Goal: Find contact information: Find contact information

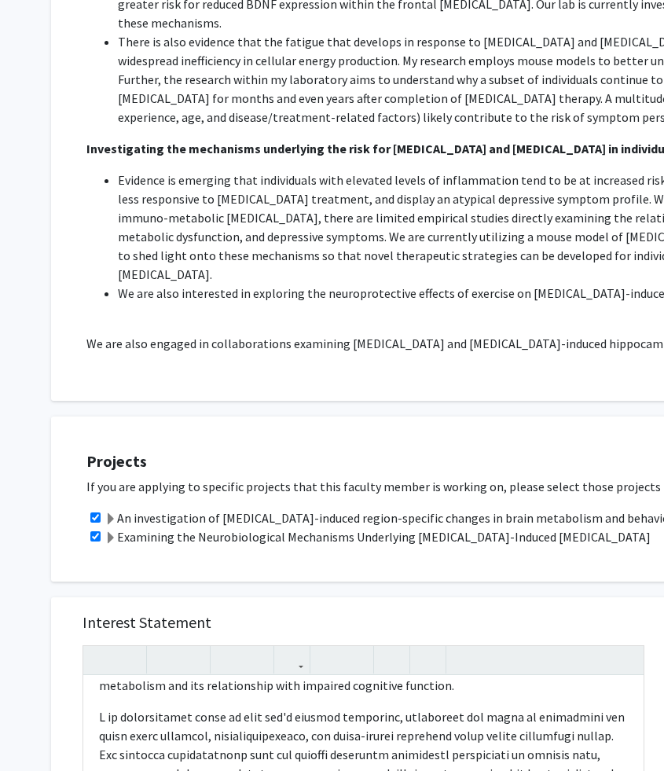
scroll to position [995, 0]
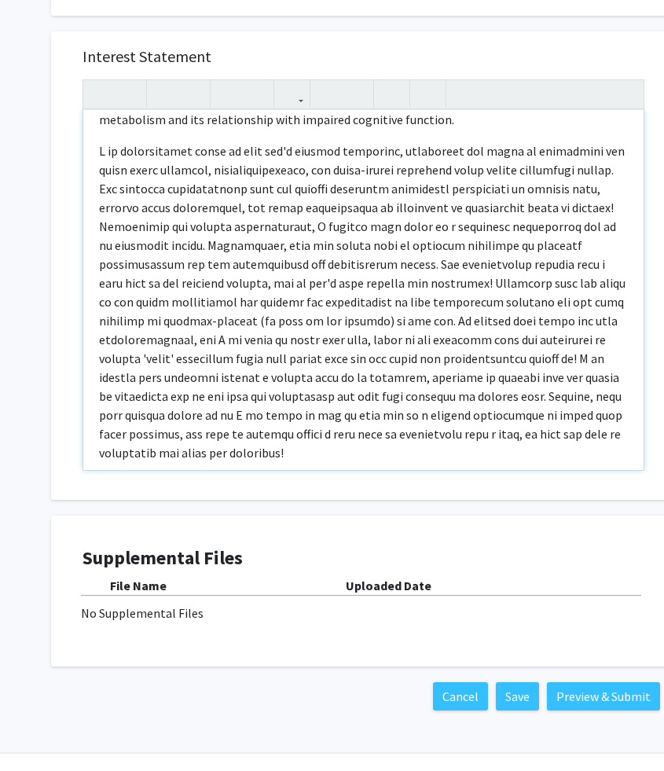
click at [174, 416] on p "Note to users with screen readers: Please press Alt+0 or Option+0 to deactivate…" at bounding box center [363, 301] width 529 height 321
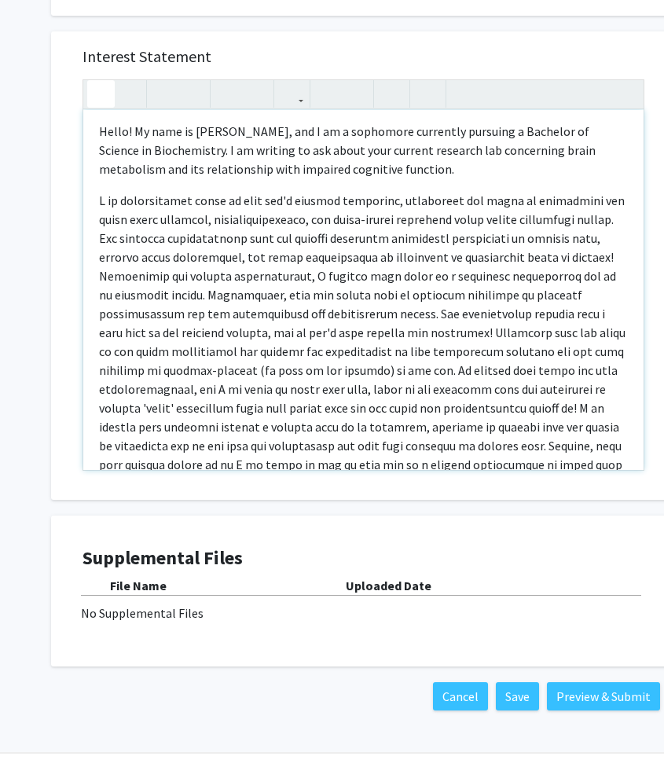
scroll to position [0, 0]
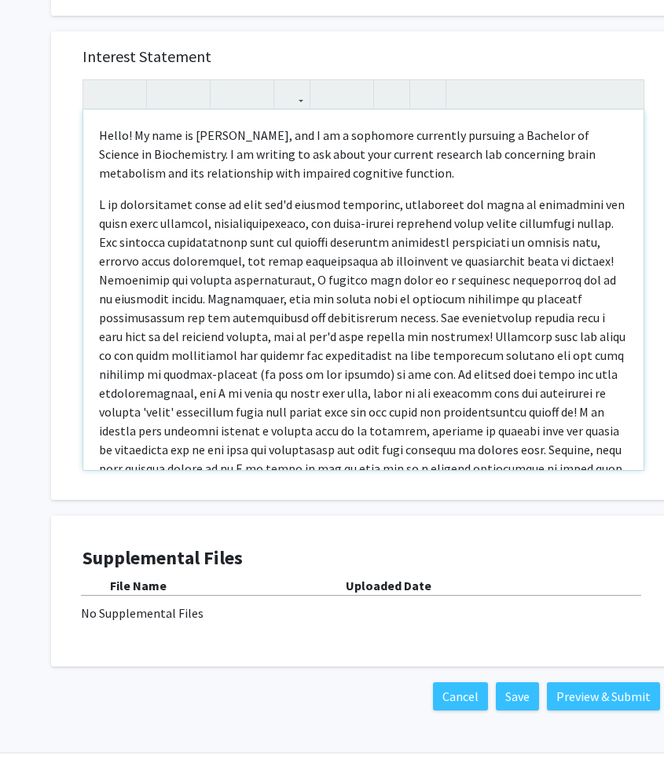
drag, startPoint x: 174, startPoint y: 416, endPoint x: 97, endPoint y: 93, distance: 331.9
click at [97, 110] on div "Hello! My name is [PERSON_NAME], and I am a sophomore currently pursuing a Bach…" at bounding box center [363, 290] width 560 height 360
copy div "Hello! My name is [PERSON_NAME], and I am a sophomore currently pursuing a Bach…"
click at [187, 134] on p "Hello! My name is [PERSON_NAME], and I am a sophomore currently pursuing a Bach…" at bounding box center [363, 154] width 529 height 57
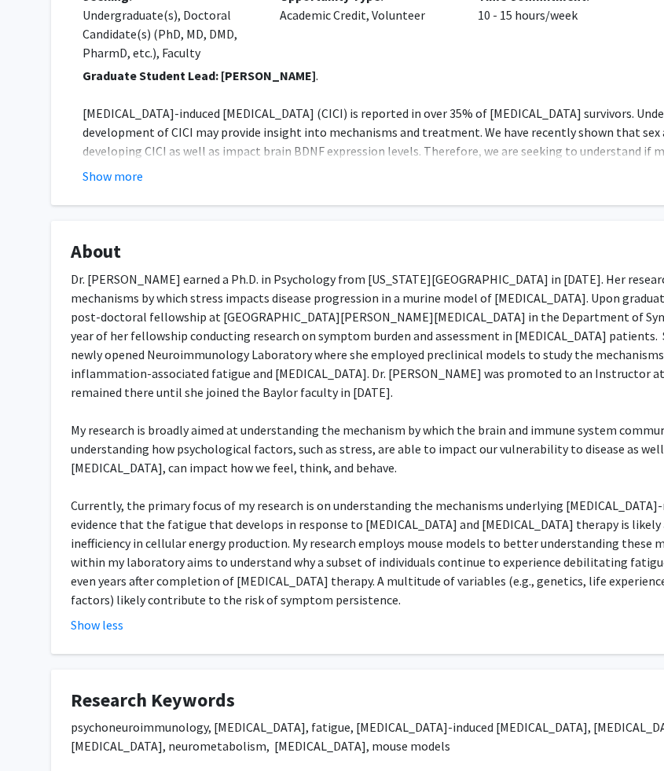
scroll to position [334, 0]
